Goal: Information Seeking & Learning: Compare options

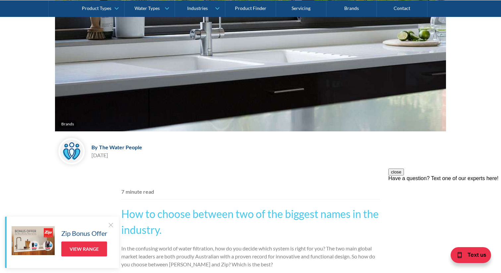
scroll to position [226, 0]
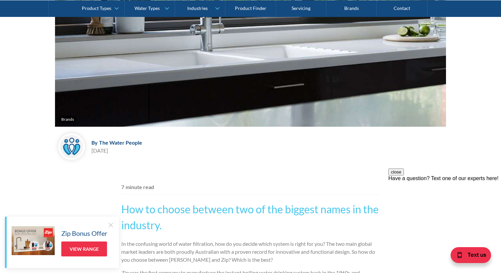
click at [110, 224] on div at bounding box center [110, 224] width 7 height 7
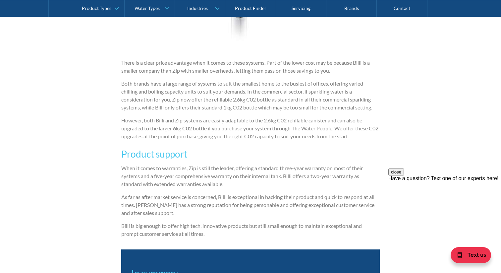
scroll to position [1435, 0]
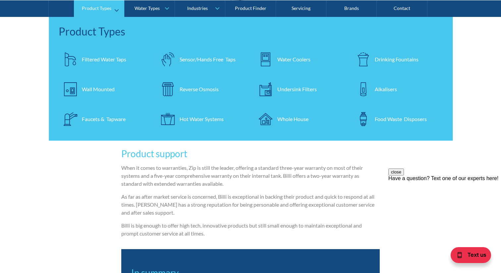
click at [99, 58] on div "Filtered Water Taps" at bounding box center [104, 59] width 44 height 8
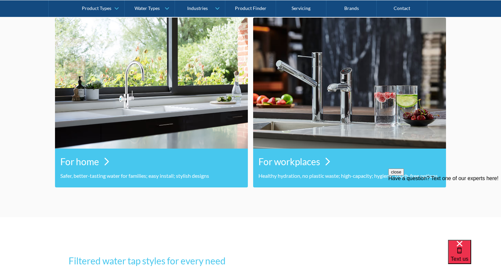
click at [332, 102] on img at bounding box center [349, 83] width 193 height 131
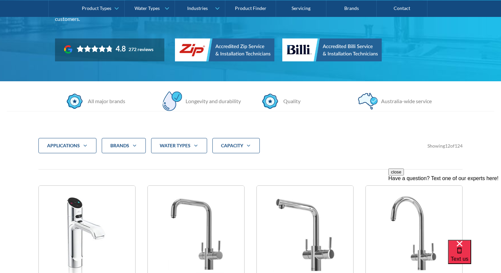
scroll to position [125, 0]
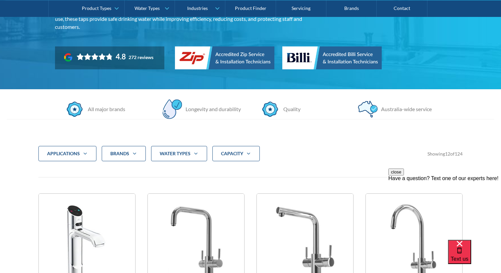
click at [128, 155] on div "Brands" at bounding box center [119, 153] width 19 height 7
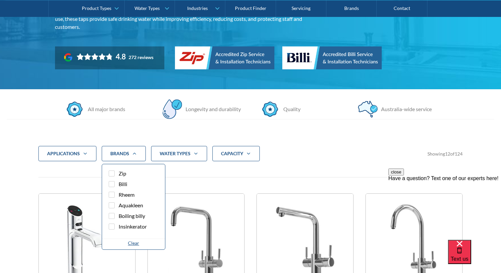
click at [112, 182] on div "Filter 5" at bounding box center [112, 184] width 6 height 6
click at [115, 182] on input "Billi" at bounding box center [117, 182] width 4 height 4
checkbox input "true"
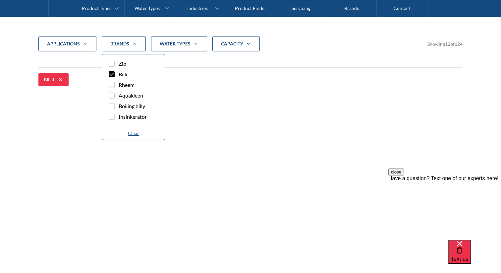
scroll to position [244, 0]
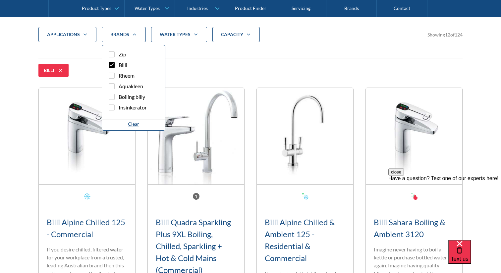
click at [111, 56] on div "Filter 5" at bounding box center [112, 54] width 6 height 6
click at [115, 55] on input "Zip" at bounding box center [117, 52] width 4 height 4
checkbox input "true"
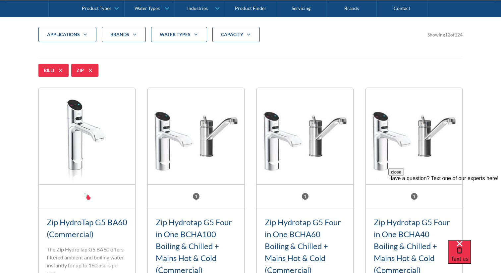
click at [85, 31] on div "applications" at bounding box center [67, 34] width 58 height 15
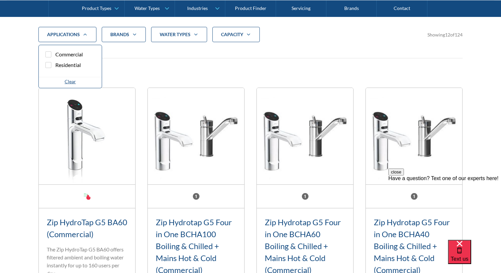
click at [72, 53] on span "Commercial" at bounding box center [68, 54] width 27 height 8
click at [56, 53] on input "Commercial" at bounding box center [54, 52] width 4 height 4
checkbox input "true"
click at [189, 66] on div "Billi Zip Commercial" at bounding box center [250, 70] width 424 height 13
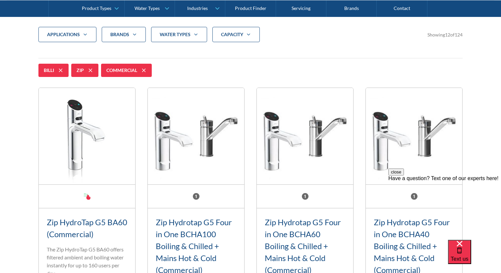
click at [194, 36] on icon "Filter 5" at bounding box center [196, 34] width 8 height 5
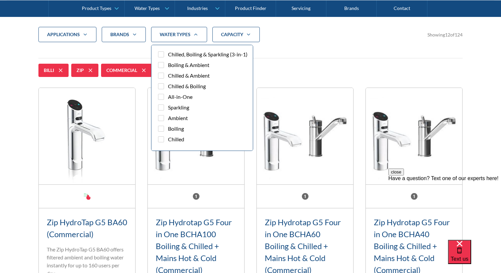
click at [201, 54] on span "Chilled, Boiling & Sparkling (3-in-1)" at bounding box center [207, 54] width 79 height 8
click at [169, 54] on input "Chilled, Boiling & Sparkling (3-in-1)" at bounding box center [167, 52] width 4 height 4
checkbox input "true"
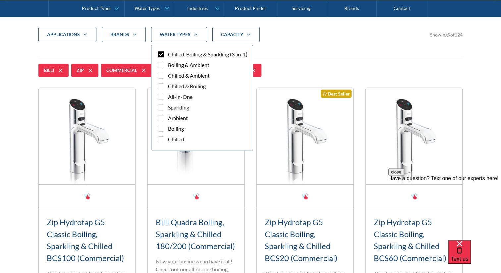
click at [162, 107] on div "Filter 5" at bounding box center [161, 107] width 6 height 6
click at [165, 107] on input "Sparkling" at bounding box center [167, 105] width 4 height 4
checkbox input "true"
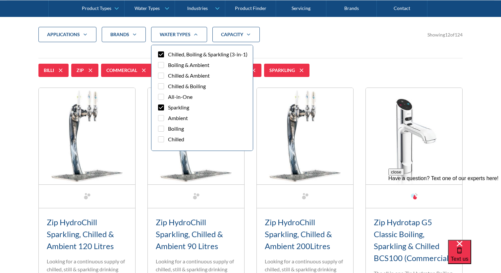
click at [161, 140] on div "Filter 5" at bounding box center [161, 139] width 6 height 6
click at [165, 139] on input "Chilled" at bounding box center [167, 137] width 4 height 4
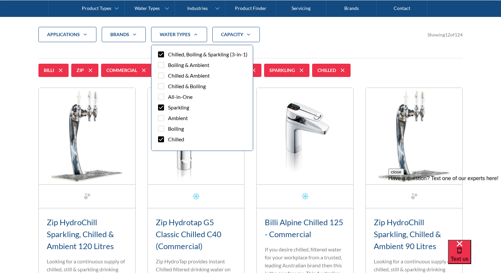
click at [161, 140] on div "Filter 5" at bounding box center [161, 139] width 6 height 6
click at [165, 139] on input "Chilled" at bounding box center [167, 137] width 4 height 4
checkbox input "false"
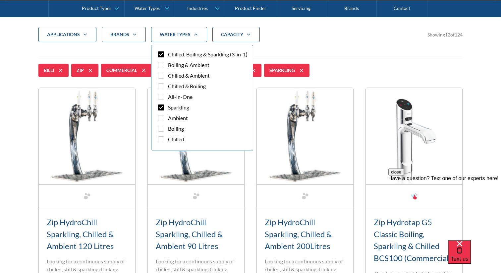
click at [160, 106] on div "Filter 5" at bounding box center [161, 107] width 6 height 6
click at [165, 106] on input "Sparkling" at bounding box center [167, 105] width 4 height 4
checkbox input "false"
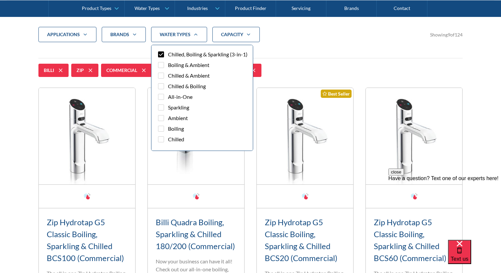
click at [327, 51] on div "applications Commercial Residential Clear Brands Zip Billi Rheem Aquakleen Boil…" at bounding box center [250, 40] width 424 height 26
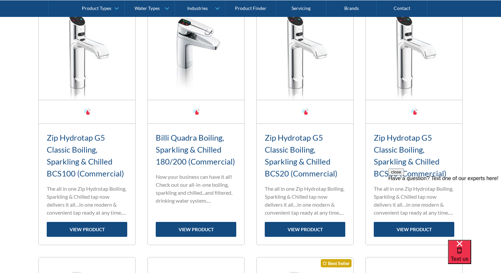
scroll to position [329, 0]
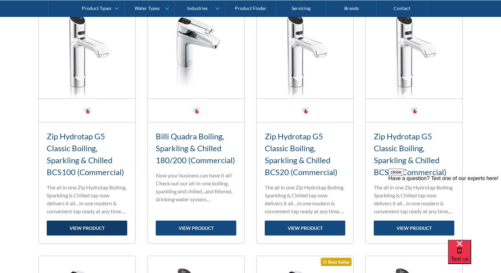
click at [90, 225] on link "view product" at bounding box center [87, 227] width 80 height 15
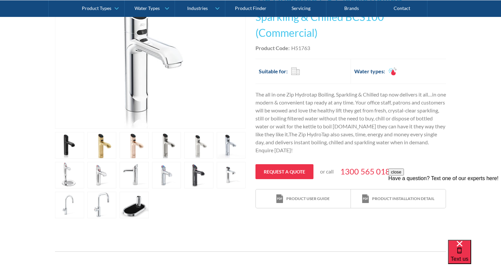
scroll to position [168, 0]
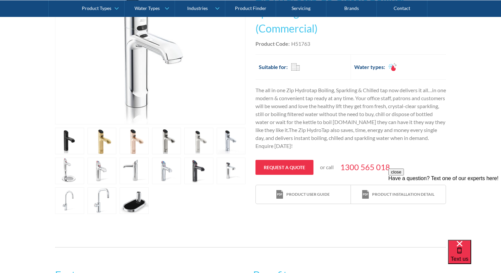
click at [133, 196] on link "open lightbox" at bounding box center [134, 200] width 29 height 26
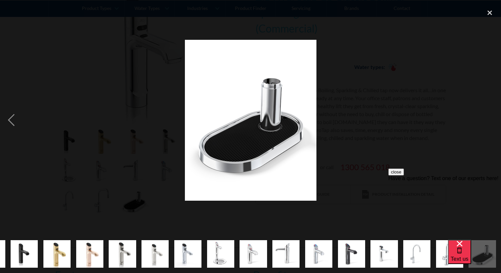
scroll to position [0, 28]
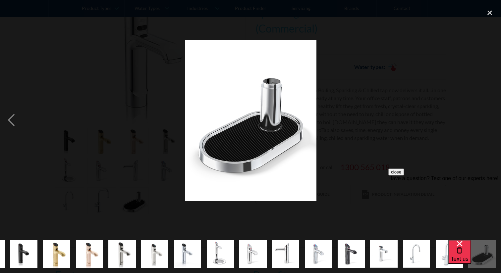
click at [395, 101] on div at bounding box center [250, 119] width 501 height 229
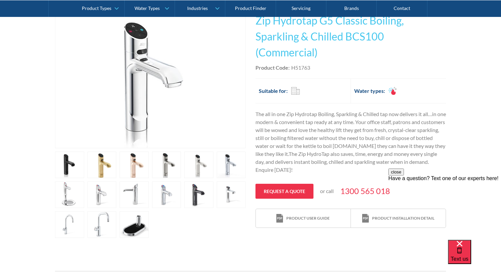
scroll to position [0, 0]
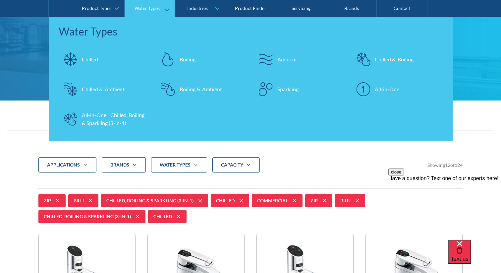
scroll to position [183, 0]
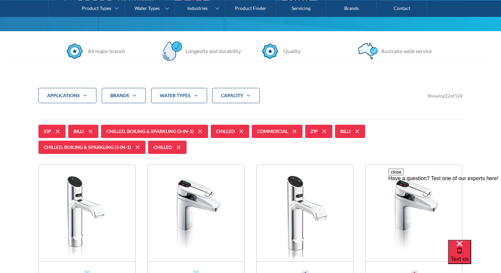
click at [118, 94] on div "Brands" at bounding box center [119, 95] width 19 height 7
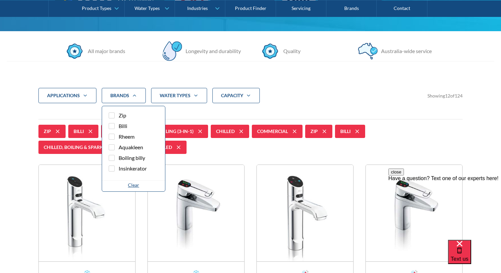
click at [111, 115] on div "Filter 5" at bounding box center [112, 115] width 6 height 6
click at [115, 115] on input "Zip" at bounding box center [117, 113] width 4 height 4
checkbox input "false"
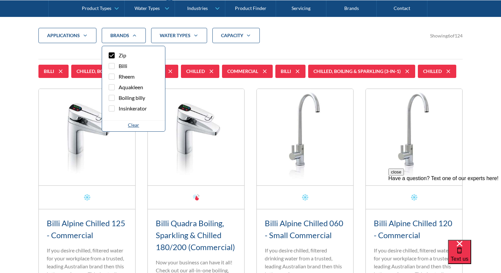
scroll to position [244, 0]
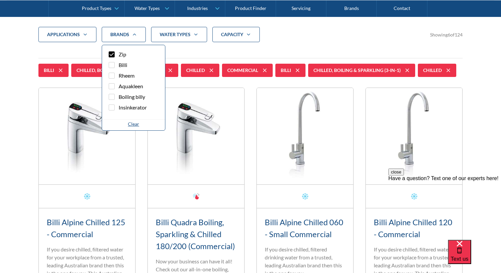
click at [111, 64] on div "Filter 5" at bounding box center [112, 65] width 6 height 6
click at [115, 64] on input "Billi" at bounding box center [117, 63] width 4 height 4
checkbox input "false"
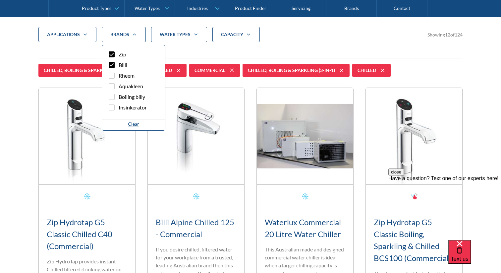
click at [89, 30] on div "applications" at bounding box center [67, 34] width 58 height 15
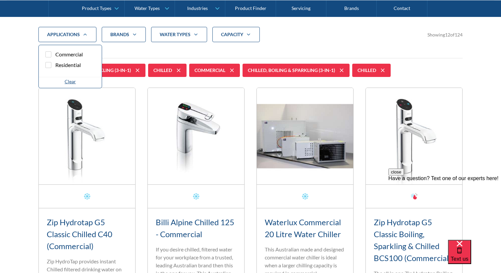
click at [78, 54] on span "Commercial" at bounding box center [68, 54] width 27 height 8
click at [56, 54] on input "Commercial" at bounding box center [54, 52] width 4 height 4
checkbox input "false"
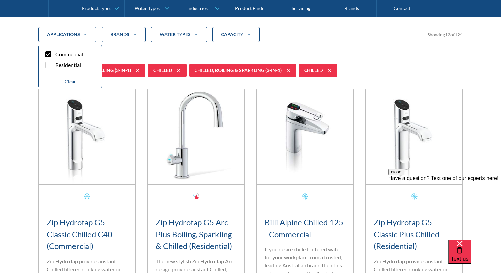
click at [187, 35] on strong "water Types" at bounding box center [175, 34] width 31 height 6
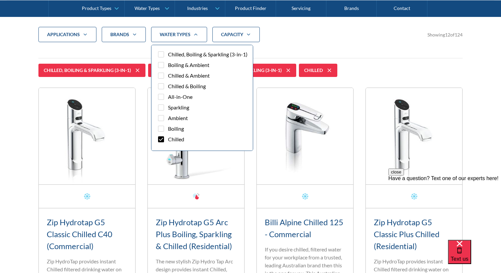
click at [184, 53] on span "Chilled, Boiling & Sparkling (3-in-1)" at bounding box center [207, 54] width 79 height 8
click at [169, 53] on input "Chilled, Boiling & Sparkling (3-in-1)" at bounding box center [167, 52] width 4 height 4
checkbox input "false"
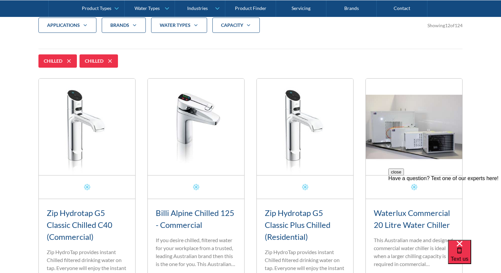
scroll to position [244, 0]
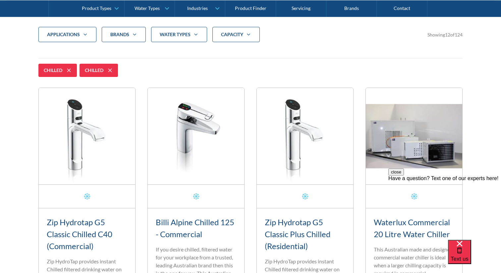
click at [180, 30] on div "water Types" at bounding box center [179, 34] width 56 height 15
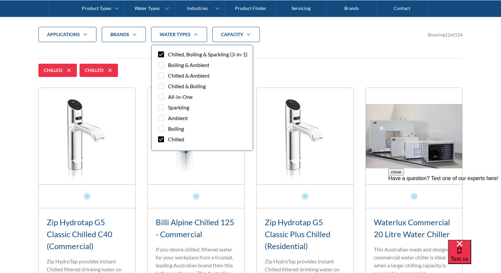
click at [161, 139] on div "Filter 5" at bounding box center [161, 139] width 6 height 6
click at [165, 139] on input "Chilled" at bounding box center [167, 137] width 4 height 4
checkbox input "false"
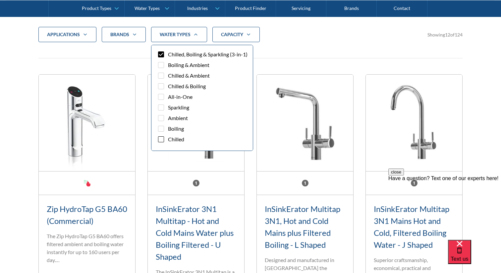
click at [332, 47] on div "applications Commercial Residential Clear Brands Zip Billi Rheem Aquakleen Boil…" at bounding box center [250, 40] width 424 height 26
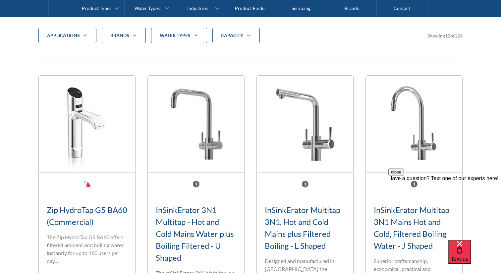
scroll to position [238, 0]
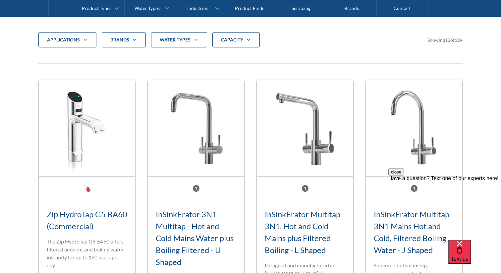
click at [127, 41] on div "Brands" at bounding box center [119, 39] width 19 height 7
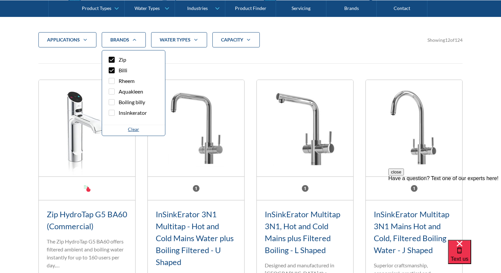
click at [131, 40] on icon "Filter 5" at bounding box center [134, 39] width 8 height 5
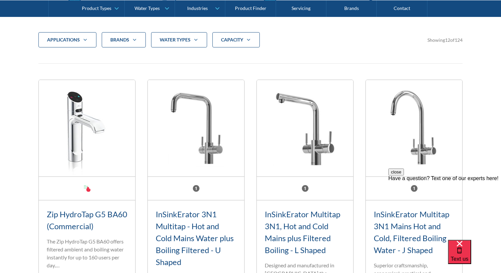
click at [320, 52] on div "applications Commercial Residential Clear Brands Zip Billi Rheem Aquakleen Boil…" at bounding box center [250, 45] width 424 height 26
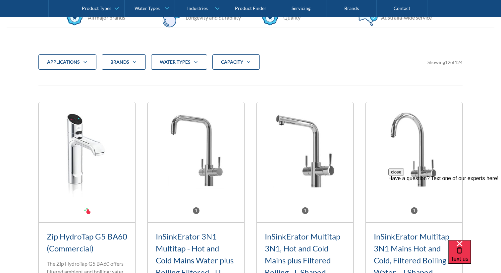
scroll to position [223, 0]
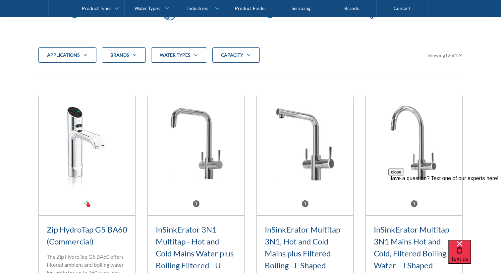
click at [127, 52] on div "Brands" at bounding box center [119, 55] width 19 height 7
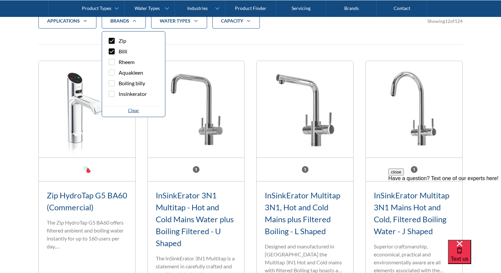
scroll to position [247, 0]
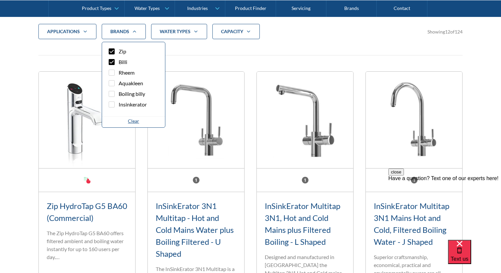
click at [132, 121] on div "Clear" at bounding box center [133, 120] width 11 height 7
click at [131, 118] on div "Clear" at bounding box center [133, 120] width 11 height 7
click at [112, 60] on div "Filter 5" at bounding box center [112, 62] width 6 height 6
click at [115, 60] on input "Billi" at bounding box center [117, 60] width 4 height 4
checkbox input "true"
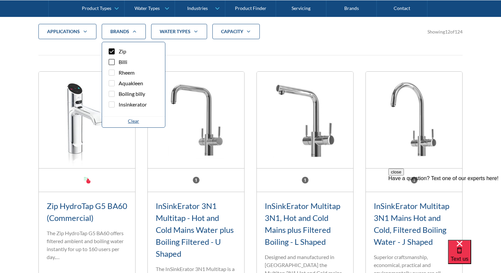
scroll to position [244, 0]
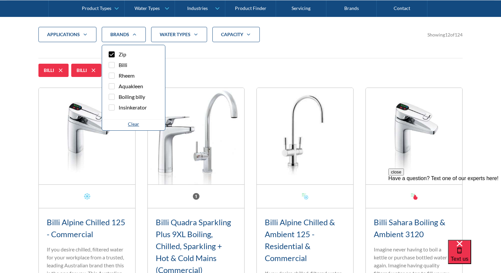
click at [201, 67] on div "Billi Billi" at bounding box center [250, 70] width 424 height 13
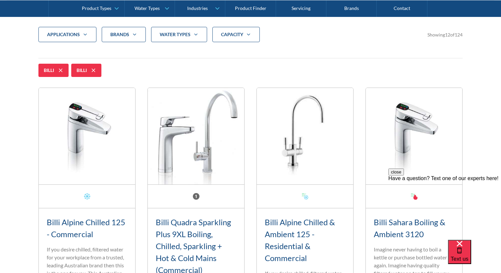
click at [171, 38] on div "water Types" at bounding box center [179, 34] width 56 height 15
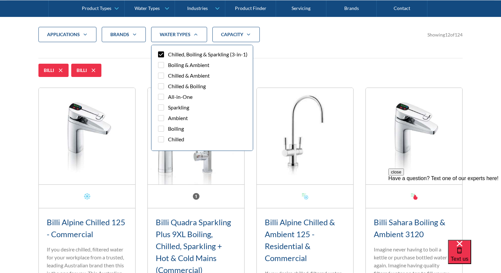
click at [164, 54] on div "Filter 5" at bounding box center [161, 54] width 6 height 6
click at [165, 54] on input "Chilled, Boiling & Sparkling (3-in-1)" at bounding box center [167, 52] width 4 height 4
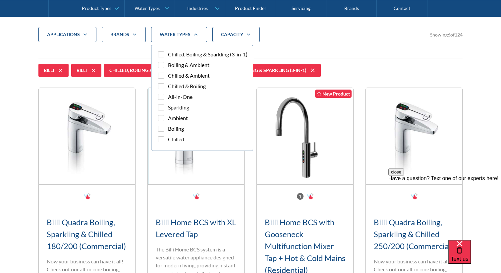
click at [160, 54] on div "Filter 5" at bounding box center [161, 54] width 6 height 6
click at [165, 54] on input "Chilled, Boiling & Sparkling (3-in-1)" at bounding box center [167, 52] width 4 height 4
checkbox input "false"
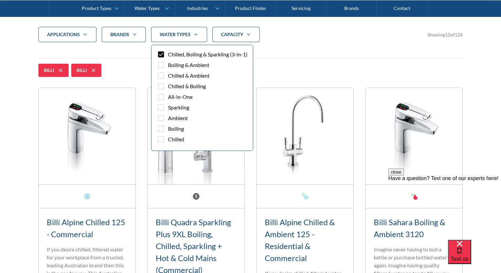
click at [73, 37] on div "applications" at bounding box center [63, 34] width 33 height 7
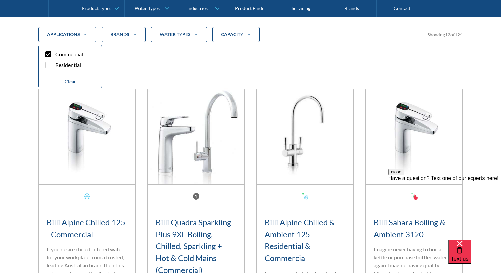
click at [154, 70] on div "Billi Billi" at bounding box center [250, 70] width 424 height 13
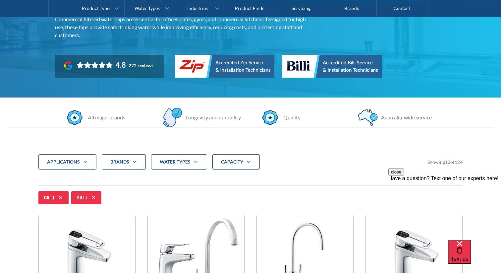
scroll to position [125, 0]
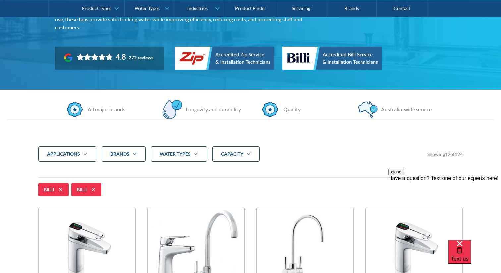
click at [139, 158] on div "Brands" at bounding box center [124, 153] width 44 height 15
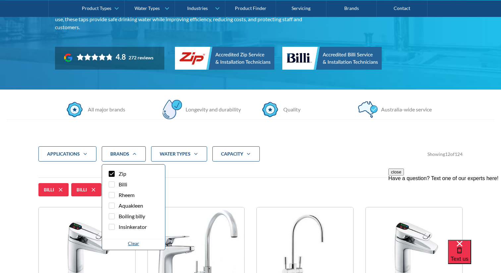
click at [126, 181] on span "Billi" at bounding box center [123, 184] width 9 height 8
click at [120, 181] on input "Billi" at bounding box center [117, 182] width 4 height 4
checkbox input "false"
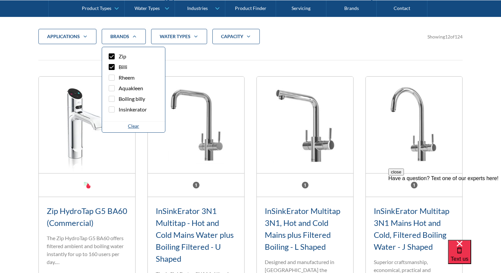
scroll to position [244, 0]
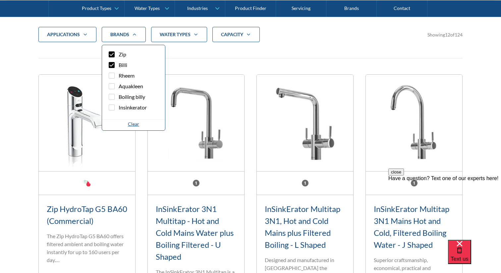
click at [118, 55] on label "Zip" at bounding box center [133, 55] width 52 height 11
click at [118, 55] on input "Zip" at bounding box center [117, 52] width 4 height 4
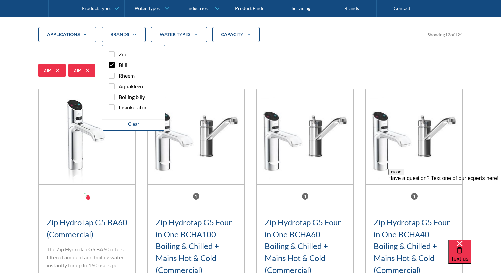
click at [118, 55] on label "Zip" at bounding box center [133, 55] width 52 height 11
click at [118, 55] on input "Zip" at bounding box center [117, 52] width 4 height 4
checkbox input "false"
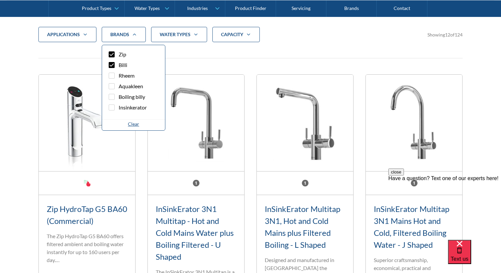
click at [119, 65] on span "Billi" at bounding box center [123, 65] width 9 height 8
click at [119, 65] on input "Billi" at bounding box center [117, 63] width 4 height 4
checkbox input "true"
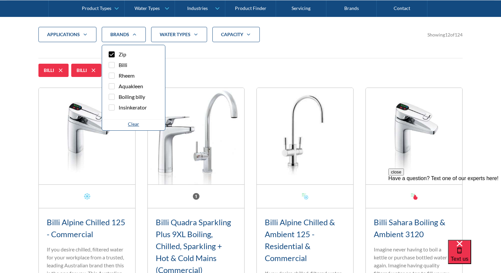
click at [182, 58] on div "applications Commercial Residential Clear Brands Zip Billi Rheem Aquakleen Boil…" at bounding box center [250, 42] width 424 height 31
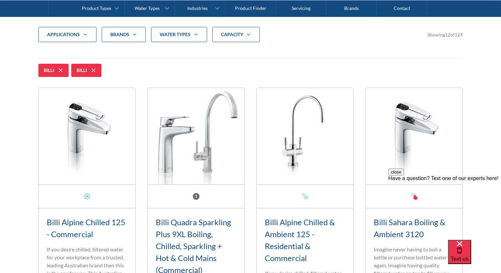
click at [185, 34] on strong "water Types" at bounding box center [175, 34] width 31 height 6
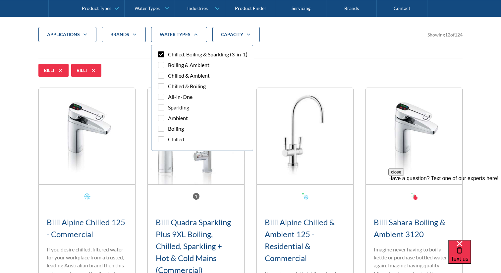
click at [171, 55] on span "Chilled, Boiling & Sparkling (3-in-1)" at bounding box center [207, 54] width 79 height 8
click at [169, 55] on input "Chilled, Boiling & Sparkling (3-in-1)" at bounding box center [167, 52] width 4 height 4
checkbox input "true"
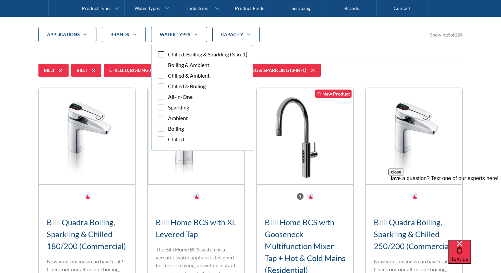
click at [158, 109] on div "Filter 5" at bounding box center [161, 107] width 6 height 6
click at [165, 108] on input "Sparkling" at bounding box center [167, 105] width 4 height 4
checkbox input "true"
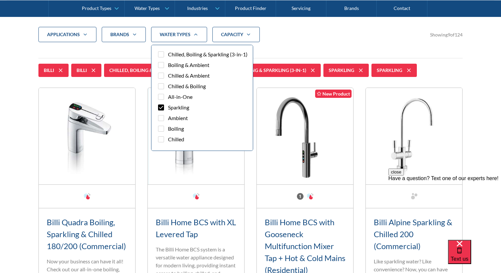
click at [303, 46] on div "applications Commercial Residential Clear Brands Zip Billi Rheem Aquakleen Boil…" at bounding box center [250, 40] width 424 height 26
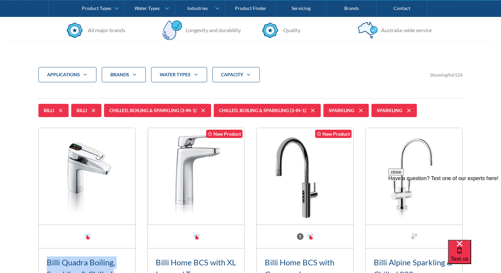
scroll to position [173, 0]
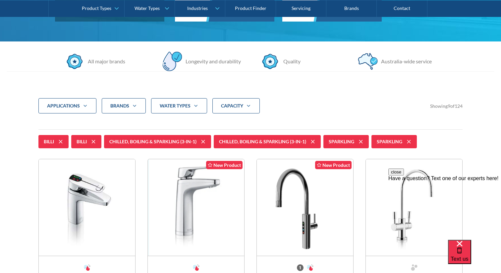
click at [95, 139] on icon at bounding box center [93, 141] width 8 height 8
checkbox input "false"
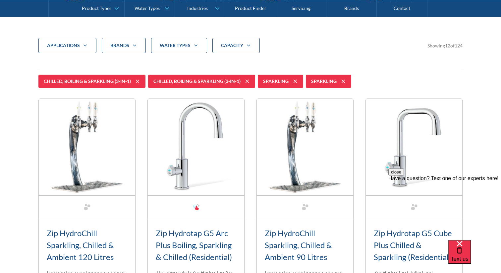
scroll to position [244, 0]
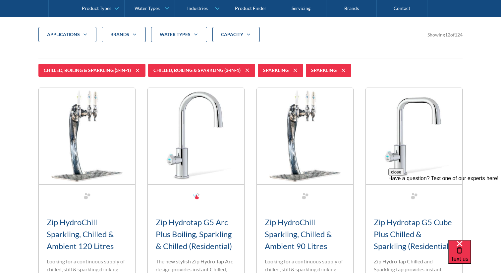
click at [135, 36] on icon "Filter 5" at bounding box center [134, 34] width 8 height 5
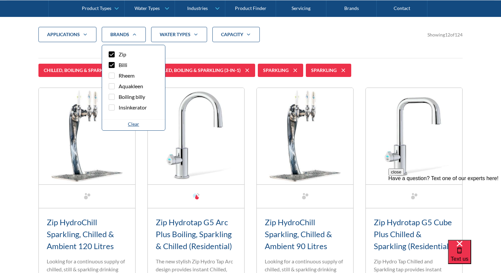
click at [111, 53] on div "Filter 5" at bounding box center [112, 54] width 6 height 6
click at [115, 53] on input "Zip" at bounding box center [117, 52] width 4 height 4
checkbox input "true"
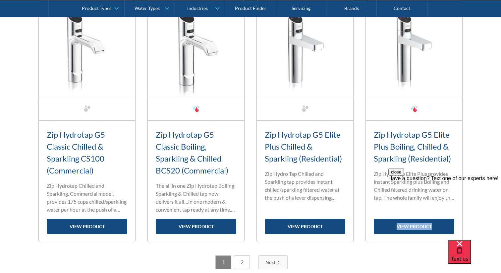
scroll to position [836, 0]
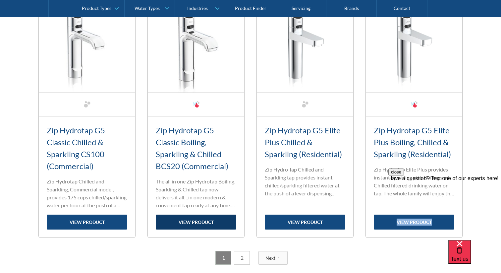
click at [197, 220] on link "view product" at bounding box center [196, 221] width 80 height 15
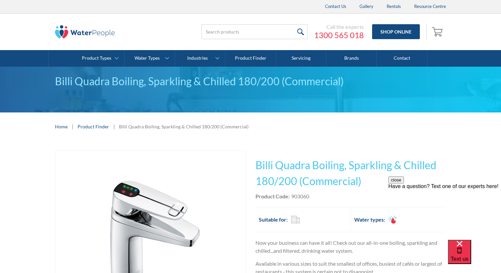
click at [268, 161] on h1 "Billi Quadra Boiling, Sparkling & Chilled 180/200 (Commercial)" at bounding box center [350, 173] width 190 height 32
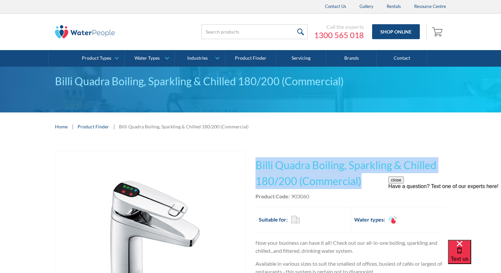
click at [268, 161] on h1 "Billi Quadra Boiling, Sparkling & Chilled 180/200 (Commercial)" at bounding box center [350, 173] width 190 height 32
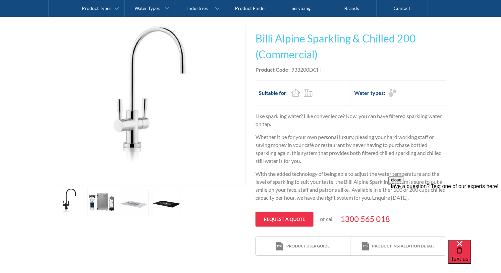
scroll to position [130, 0]
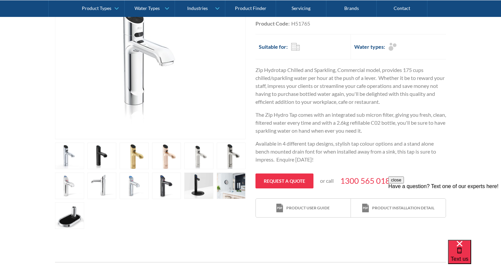
scroll to position [174, 0]
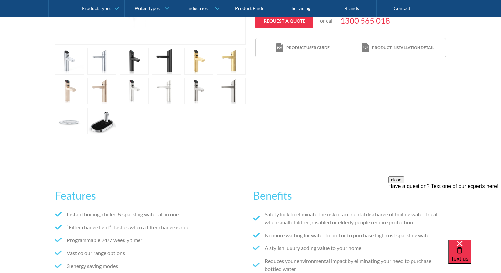
scroll to position [278, 0]
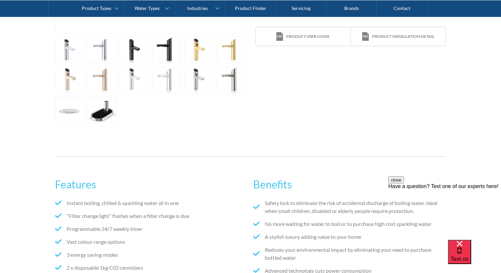
click at [98, 110] on link "open lightbox" at bounding box center [101, 109] width 29 height 26
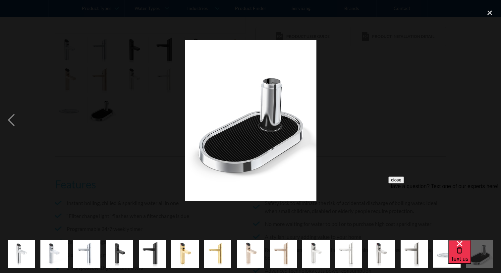
click at [351, 129] on div at bounding box center [250, 119] width 501 height 229
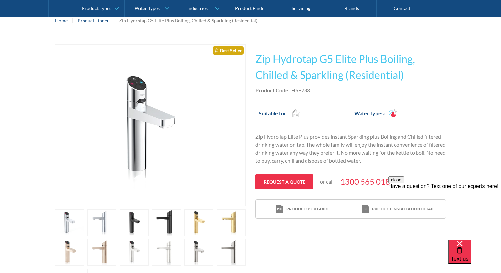
scroll to position [112, 0]
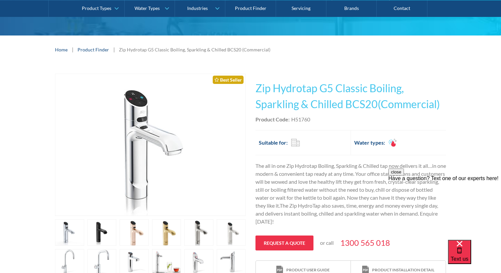
scroll to position [84, 0]
